Goal: Find specific fact: Find specific page/section

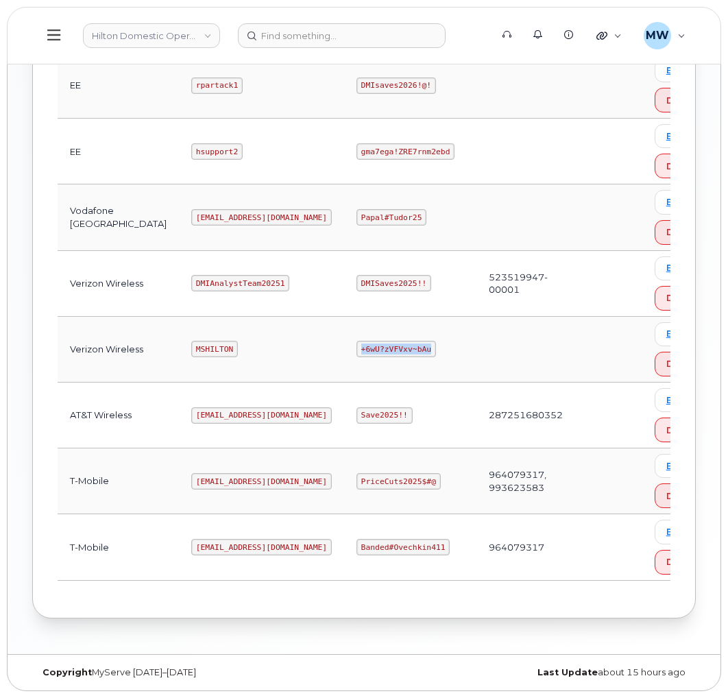
scroll to position [563, 0]
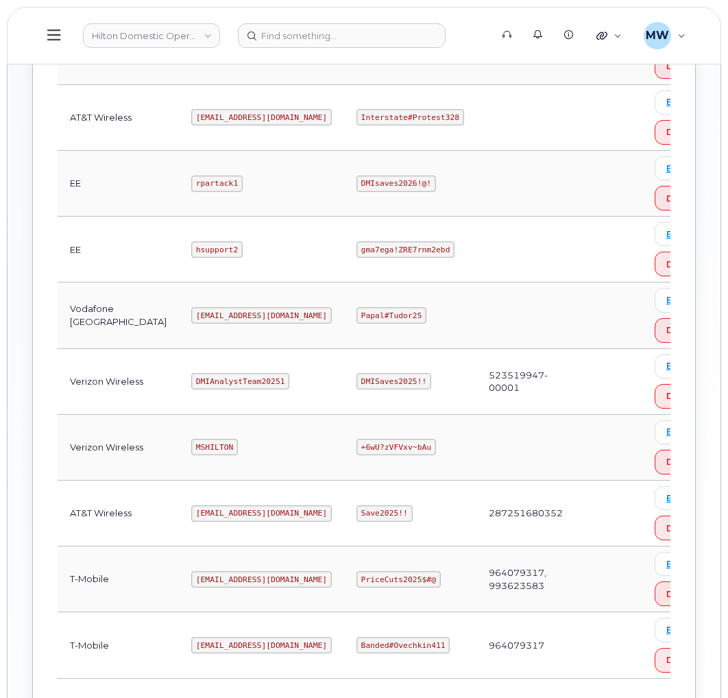
click at [191, 122] on code "ms-hilton@dminc.com" at bounding box center [261, 117] width 141 height 16
copy code "ms-hilton@dminc.com"
click at [357, 123] on code "Interstate#Protest328" at bounding box center [411, 117] width 108 height 16
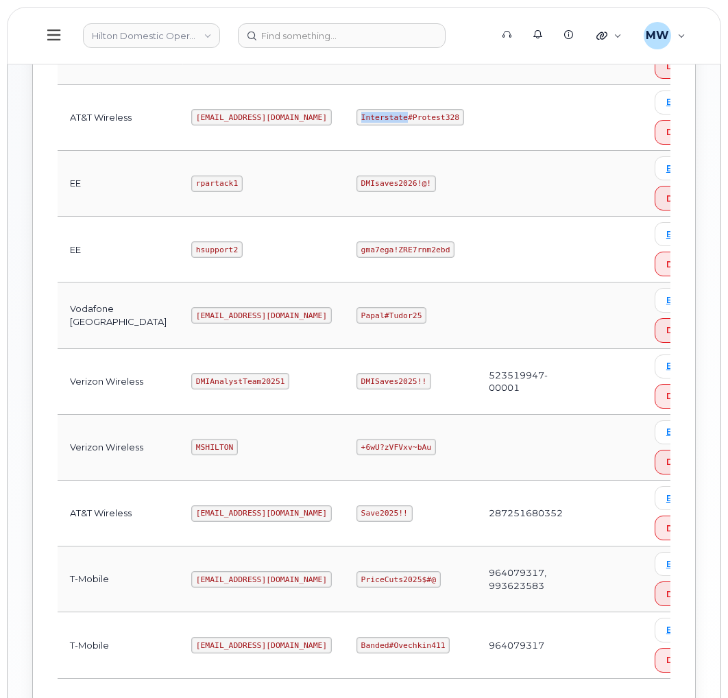
click at [357, 123] on code "Interstate#Protest328" at bounding box center [411, 117] width 108 height 16
drag, startPoint x: 348, startPoint y: 123, endPoint x: 454, endPoint y: 167, distance: 114.4
click at [357, 123] on code "Interstate#Protest328" at bounding box center [411, 117] width 108 height 16
copy code "Interstate#Protest328"
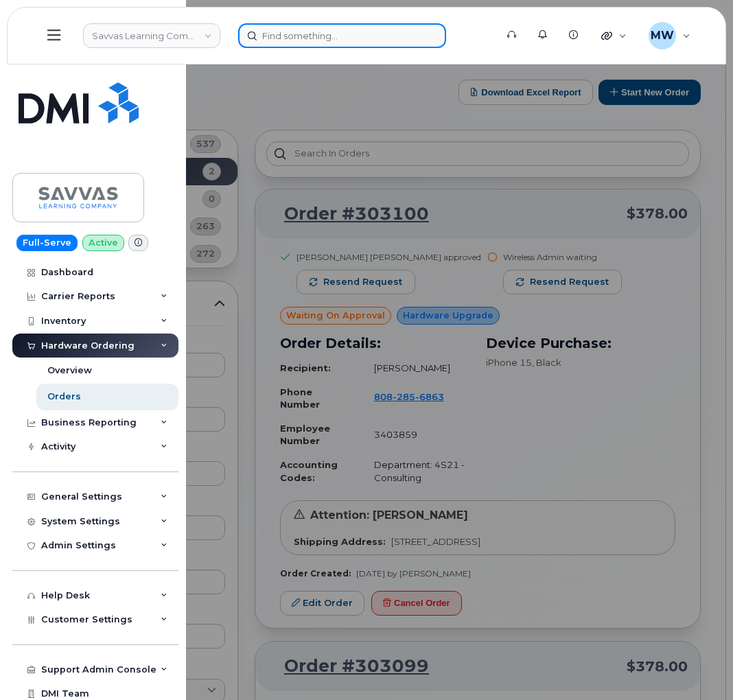
click at [377, 32] on input at bounding box center [342, 35] width 208 height 25
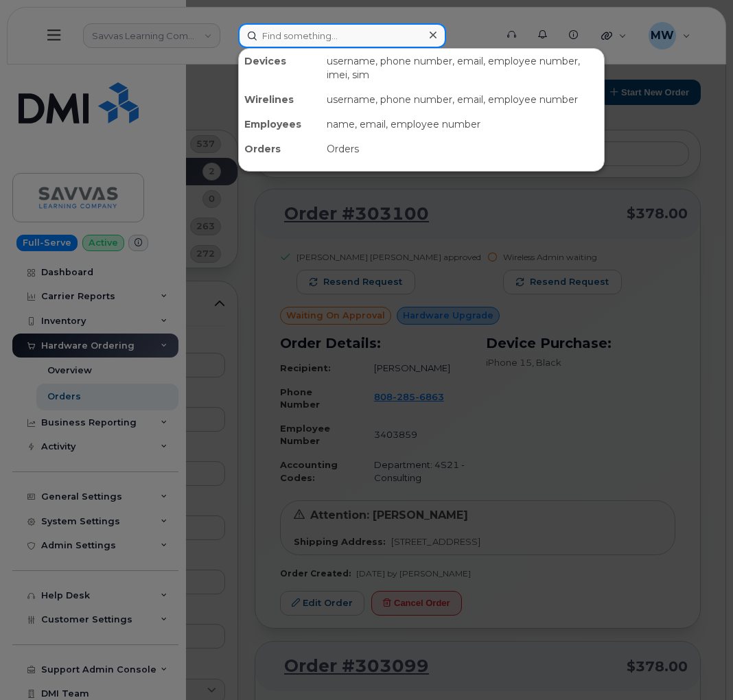
paste input "8643157176"
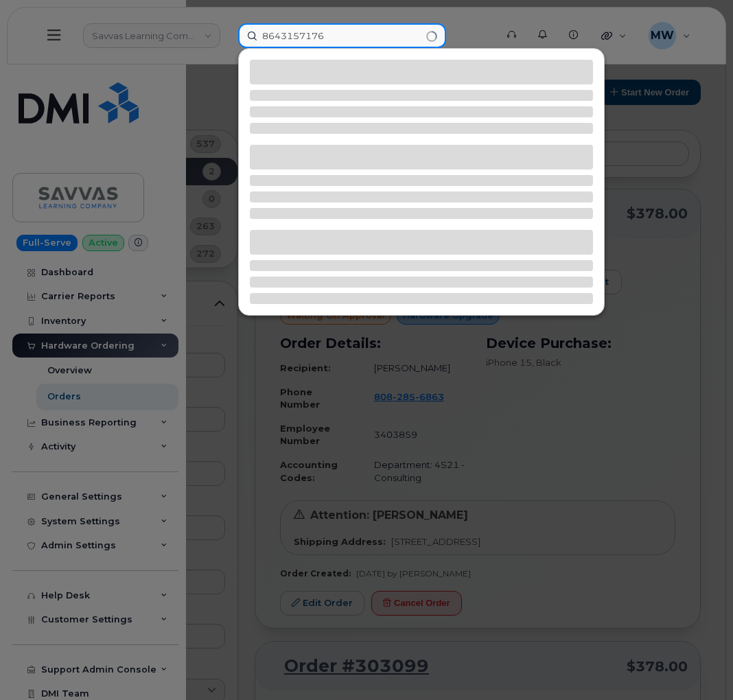
type input "8643157176"
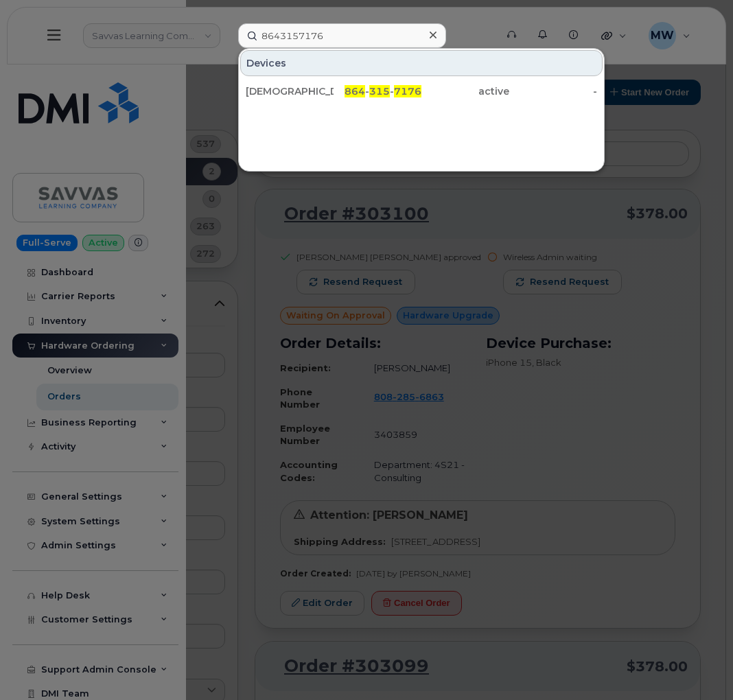
drag, startPoint x: 423, startPoint y: 84, endPoint x: 431, endPoint y: 114, distance: 31.5
click at [423, 84] on div "active" at bounding box center [465, 91] width 88 height 25
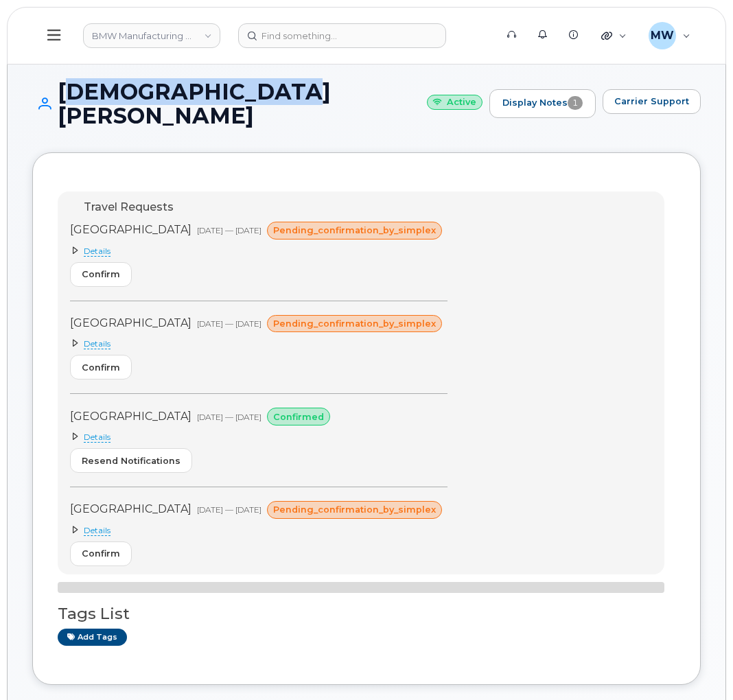
drag, startPoint x: 257, startPoint y: 97, endPoint x: 61, endPoint y: 95, distance: 196.2
click at [61, 95] on h1 "Christian Pudenz Active" at bounding box center [257, 104] width 450 height 48
copy h1 "Christian Pudenz"
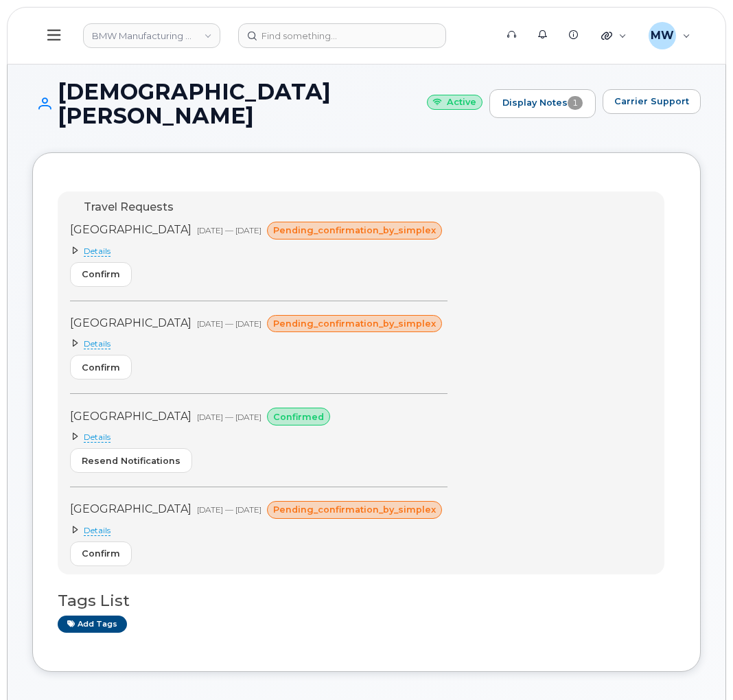
click at [695, 275] on div "Travel Requests Mexico Aug 20, 2025 — Nov 29, 2025 pending_confirmation_by_simp…" at bounding box center [366, 411] width 668 height 519
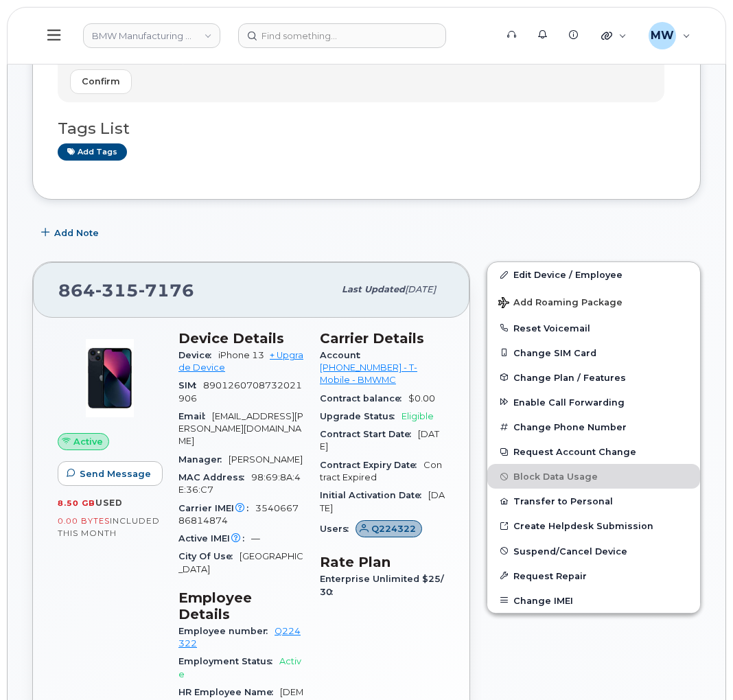
scroll to position [514, 0]
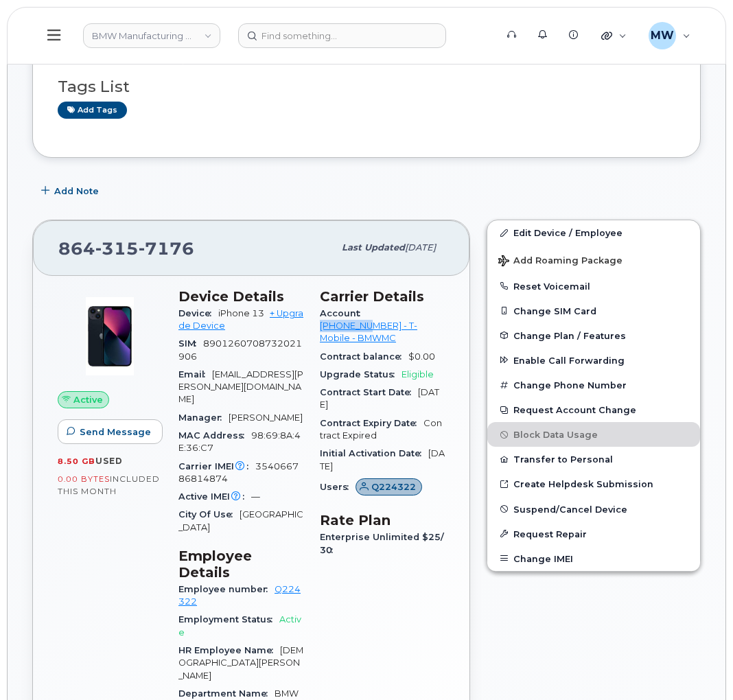
drag, startPoint x: 365, startPoint y: 296, endPoint x: 420, endPoint y: 305, distance: 56.3
click at [420, 305] on div "Account [PHONE_NUMBER] - T-Mobile - BMWMC" at bounding box center [382, 326] width 125 height 43
copy link "972523090"
click at [309, 24] on input at bounding box center [342, 35] width 208 height 25
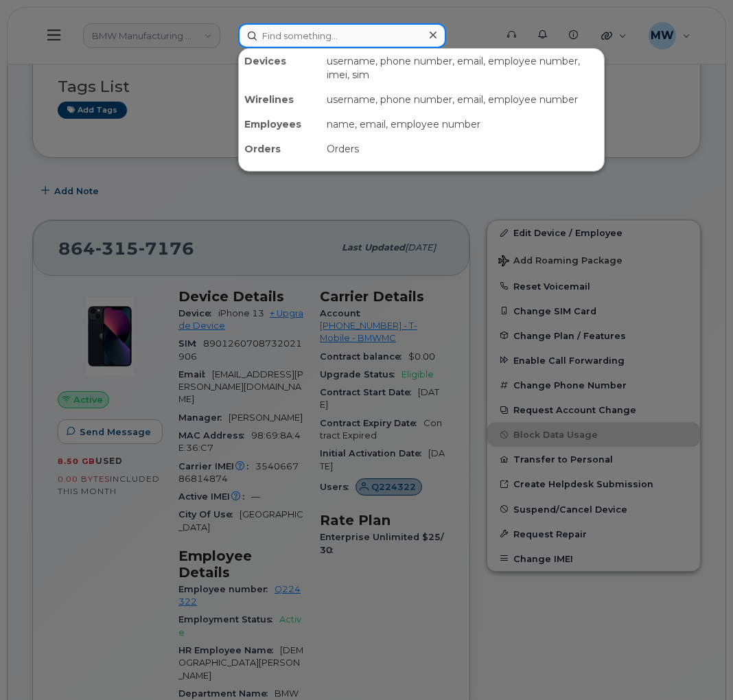
paste input "8642753122"
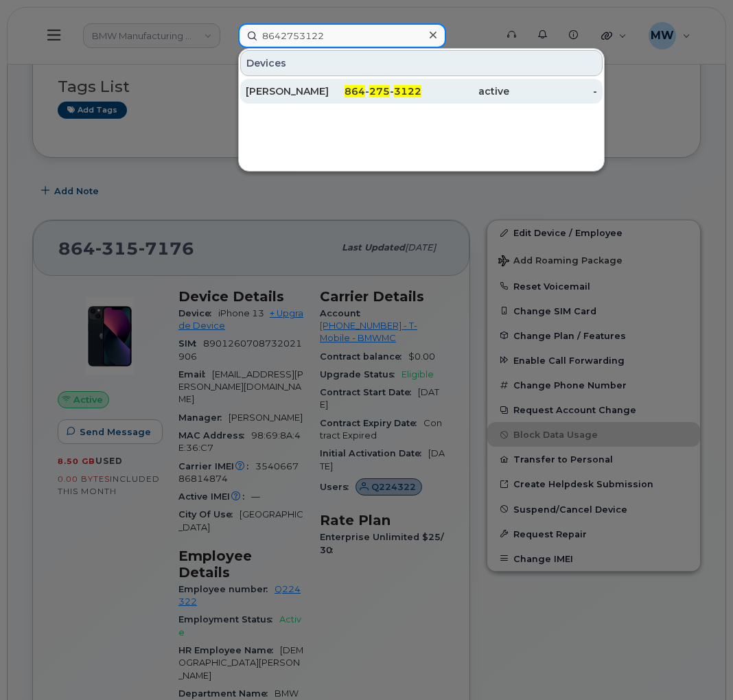
type input "8642753122"
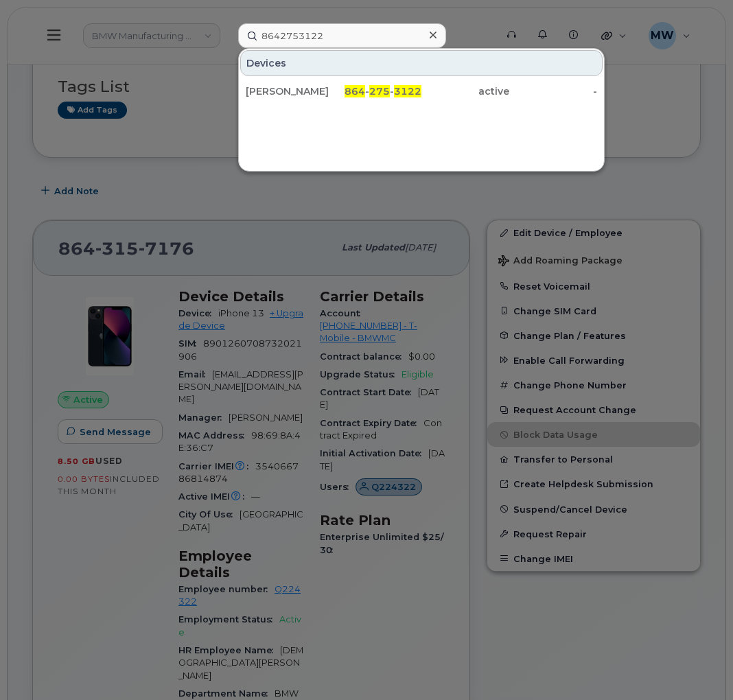
drag, startPoint x: 361, startPoint y: 93, endPoint x: 1, endPoint y: 156, distance: 364.9
click at [361, 93] on span "864" at bounding box center [354, 91] width 21 height 12
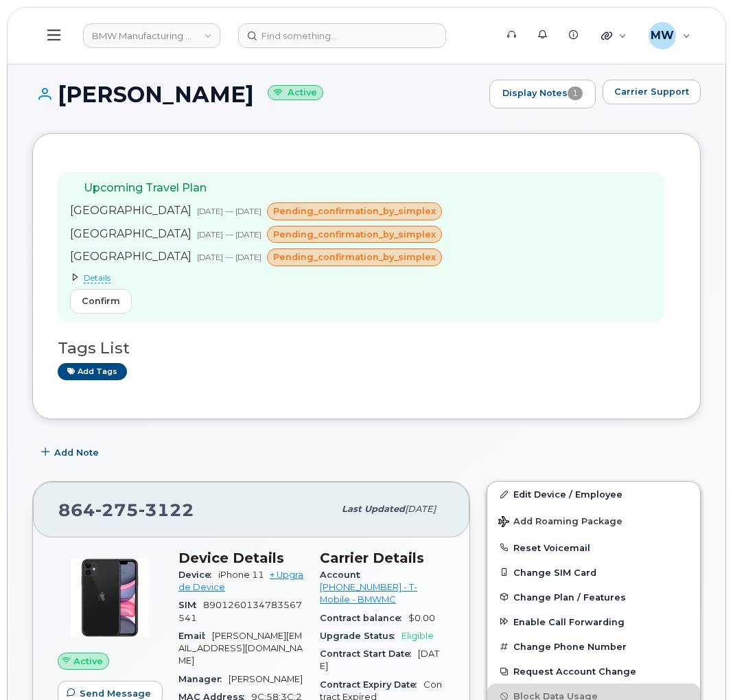
drag, startPoint x: 230, startPoint y: 99, endPoint x: 31, endPoint y: 112, distance: 199.4
click at [60, 99] on h1 "[PERSON_NAME] Active" at bounding box center [257, 94] width 450 height 24
copy h1 "[PERSON_NAME]"
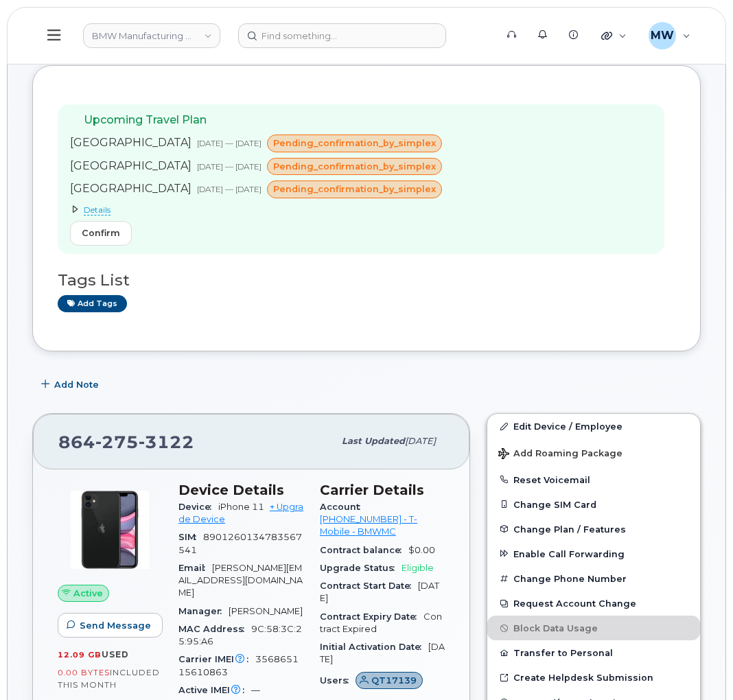
scroll to position [103, 0]
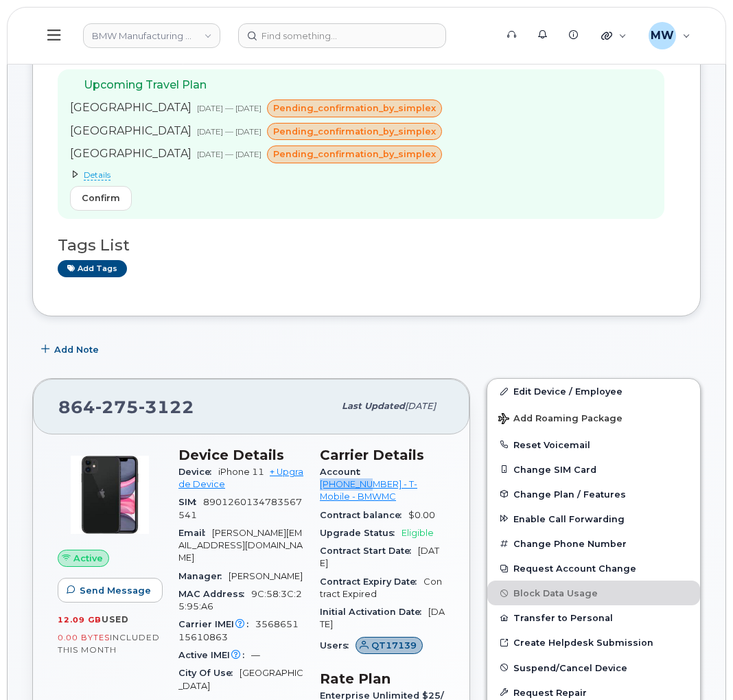
drag, startPoint x: 364, startPoint y: 475, endPoint x: 423, endPoint y: 472, distance: 59.1
click at [423, 472] on div "Account [PHONE_NUMBER] - T-Mobile - BMWMC" at bounding box center [382, 484] width 125 height 43
copy link "972523090"
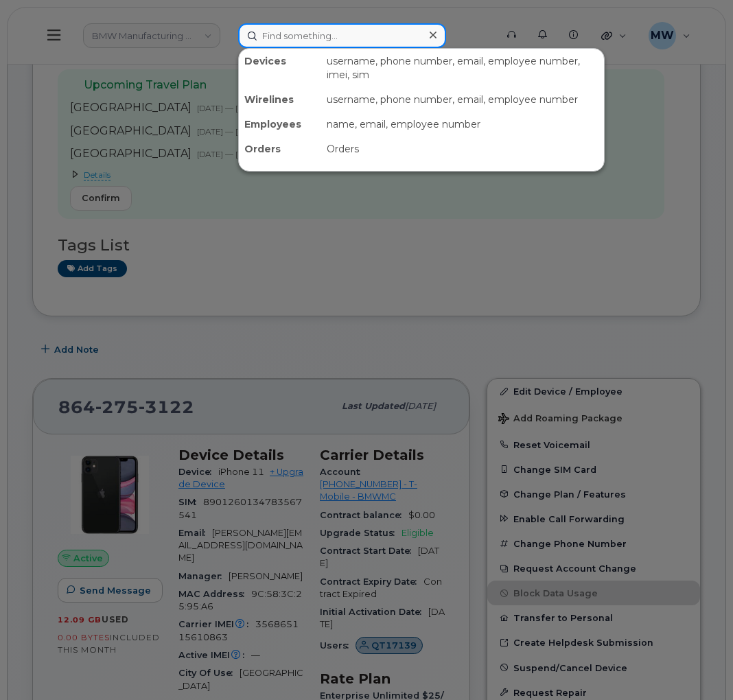
click at [282, 38] on input at bounding box center [342, 35] width 208 height 25
paste input "8642379079"
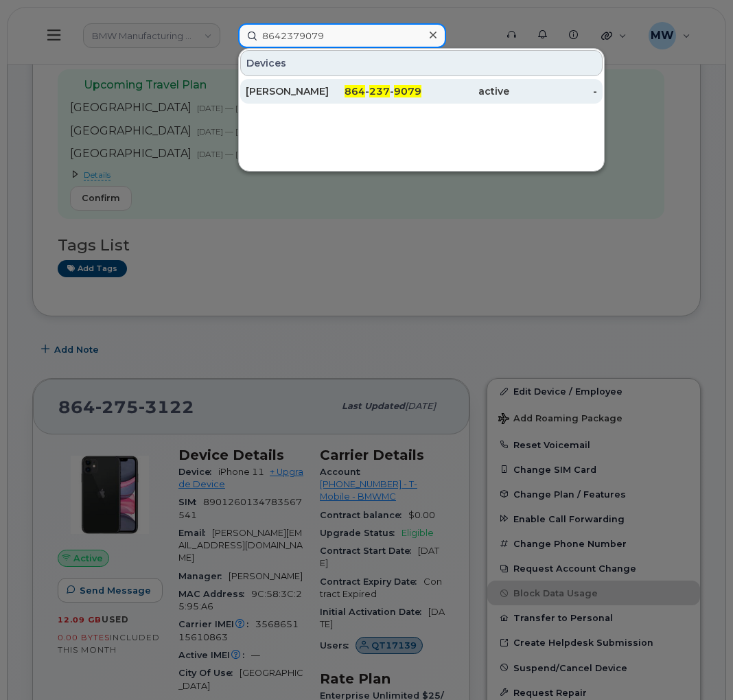
type input "8642379079"
click at [281, 93] on div "[PERSON_NAME]" at bounding box center [290, 91] width 88 height 14
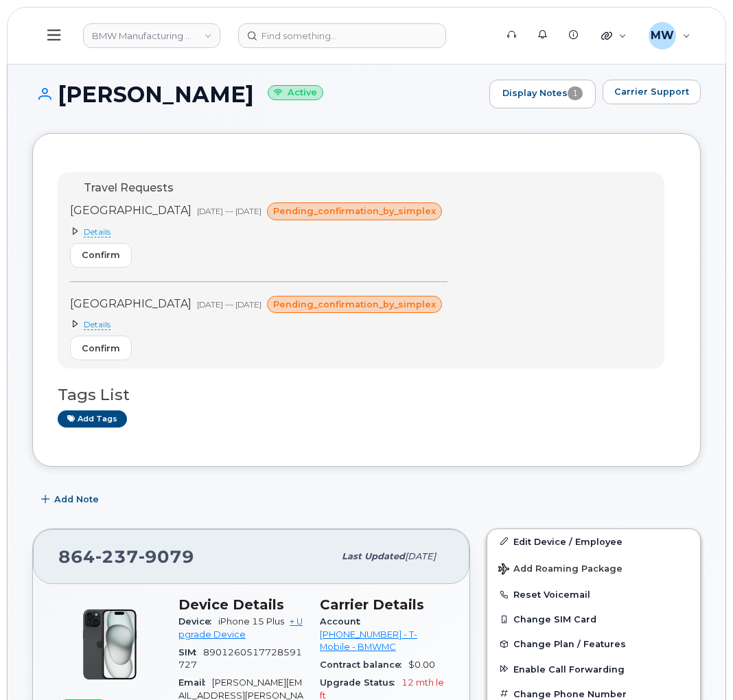
click at [438, 84] on h1 "[PERSON_NAME] Active" at bounding box center [257, 94] width 450 height 24
drag, startPoint x: 59, startPoint y: 102, endPoint x: 194, endPoint y: 78, distance: 137.1
click at [194, 80] on div "[PERSON_NAME] Active Display Notes 1 Carrier Support" at bounding box center [366, 94] width 668 height 29
copy h1 "[PERSON_NAME]"
drag, startPoint x: 364, startPoint y: 624, endPoint x: 429, endPoint y: 630, distance: 64.7
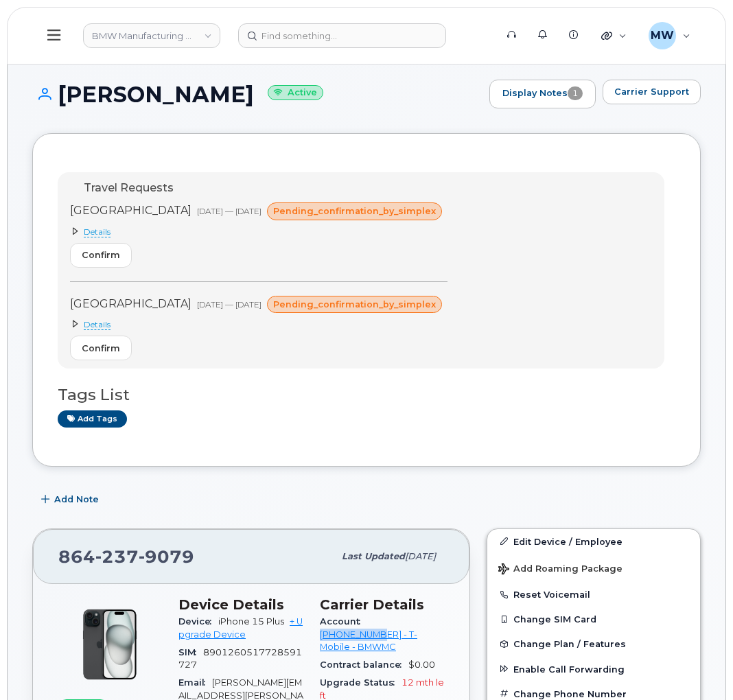
click at [429, 630] on div "Account [PHONE_NUMBER] - T-Mobile - BMWMC" at bounding box center [382, 634] width 125 height 43
copy link "972523090 -"
